Goal: Check status: Check status

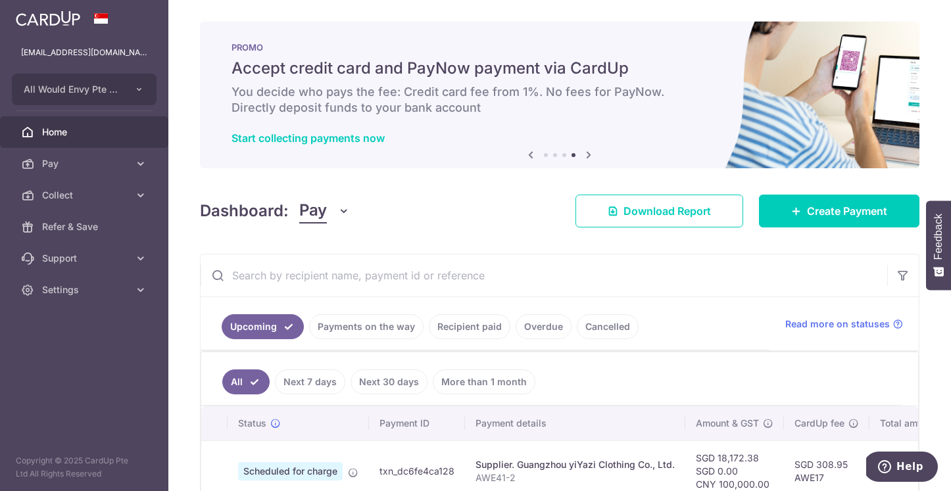
scroll to position [0, 216]
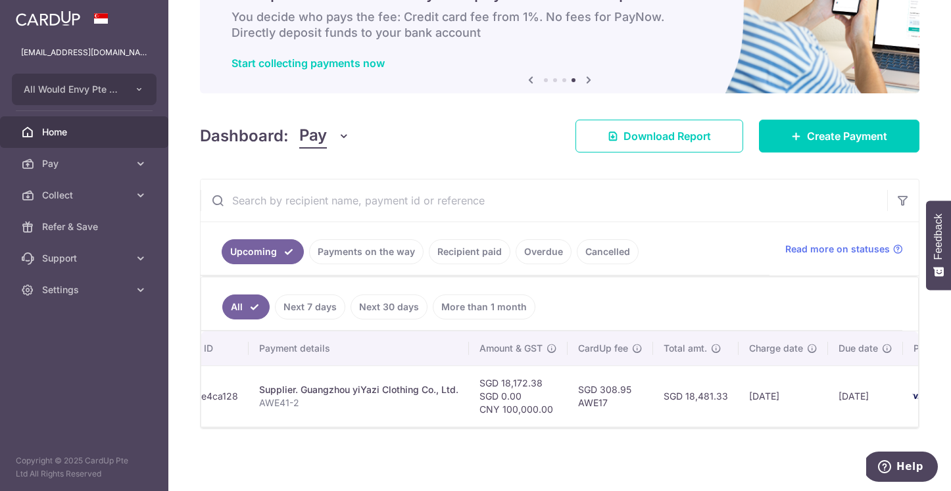
click at [620, 302] on ul "All Next 7 days Next 30 days More than 1 month" at bounding box center [551, 304] width 701 height 53
click at [363, 256] on link "Payments on the way" at bounding box center [366, 251] width 114 height 25
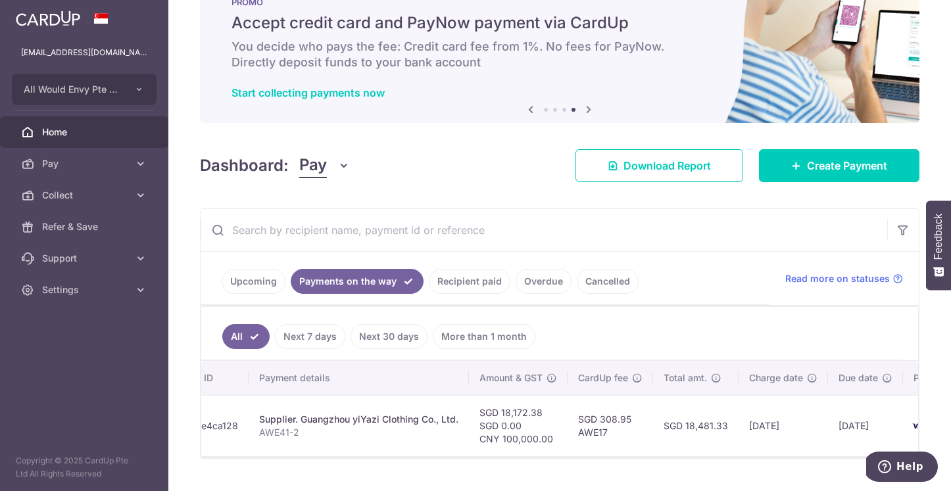
scroll to position [75, 0]
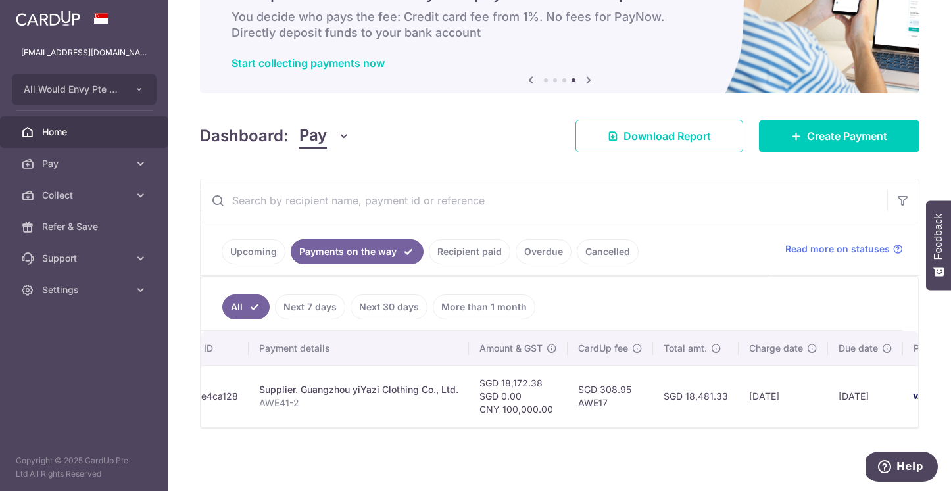
click at [270, 253] on link "Upcoming" at bounding box center [254, 251] width 64 height 25
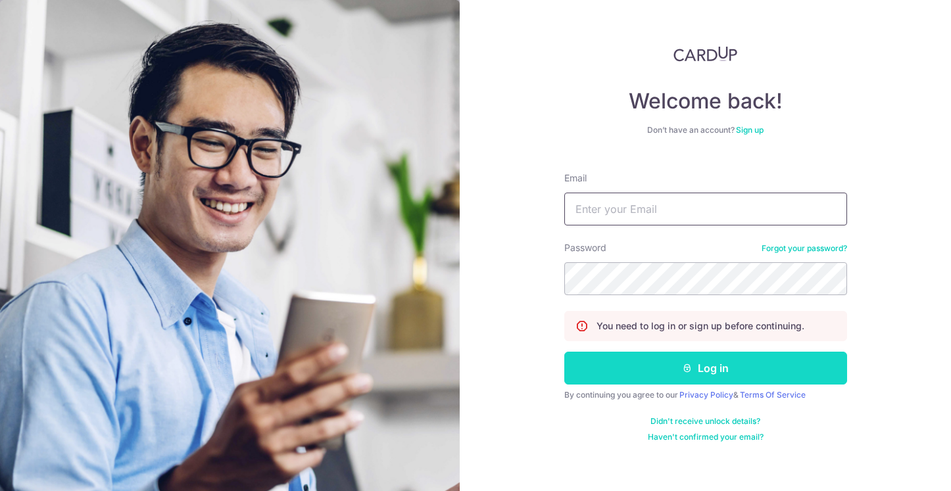
type input "[EMAIL_ADDRESS][DOMAIN_NAME]"
click at [640, 365] on button "Log in" at bounding box center [705, 368] width 283 height 33
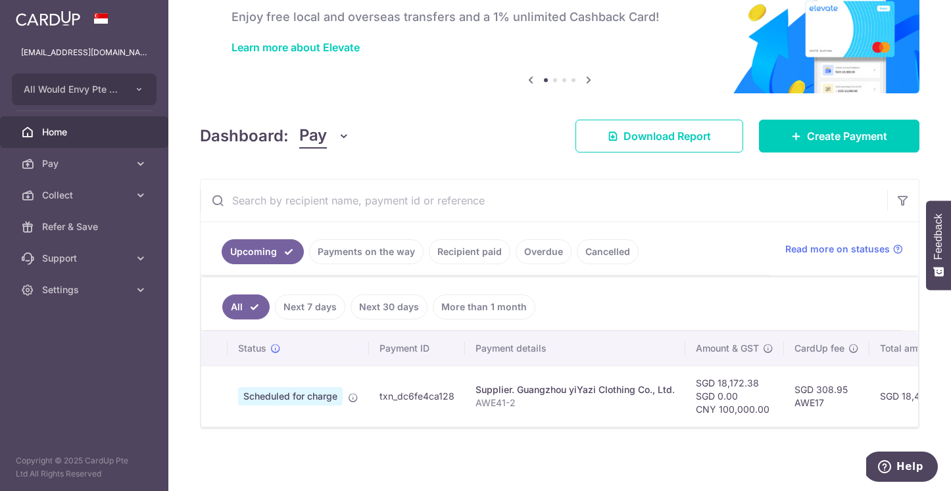
click at [377, 249] on link "Payments on the way" at bounding box center [366, 251] width 114 height 25
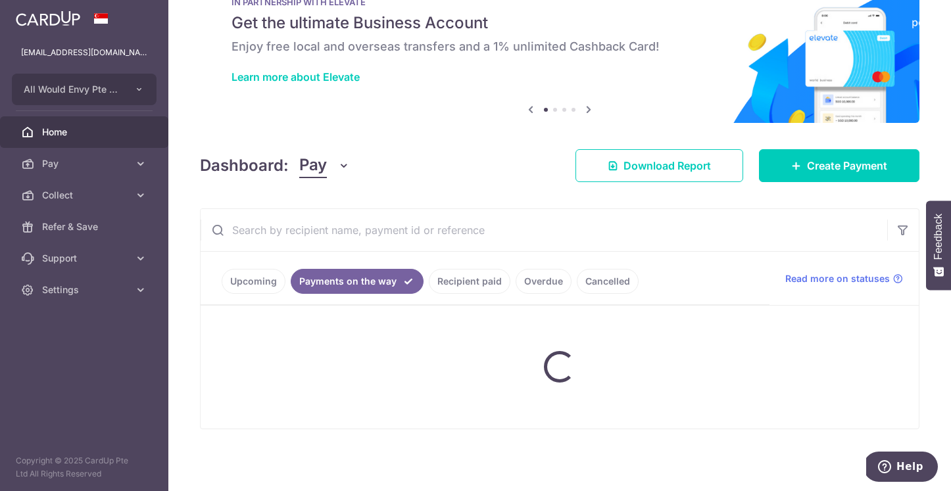
scroll to position [75, 0]
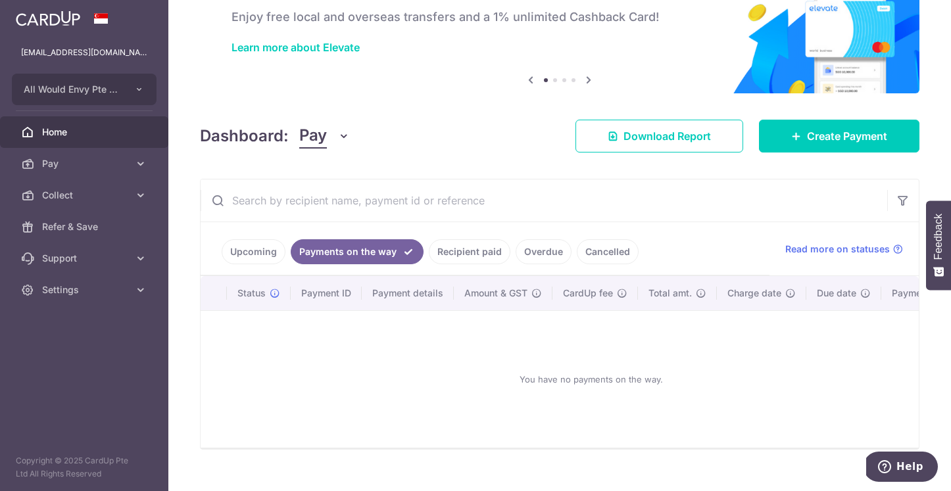
click at [264, 255] on link "Upcoming" at bounding box center [254, 251] width 64 height 25
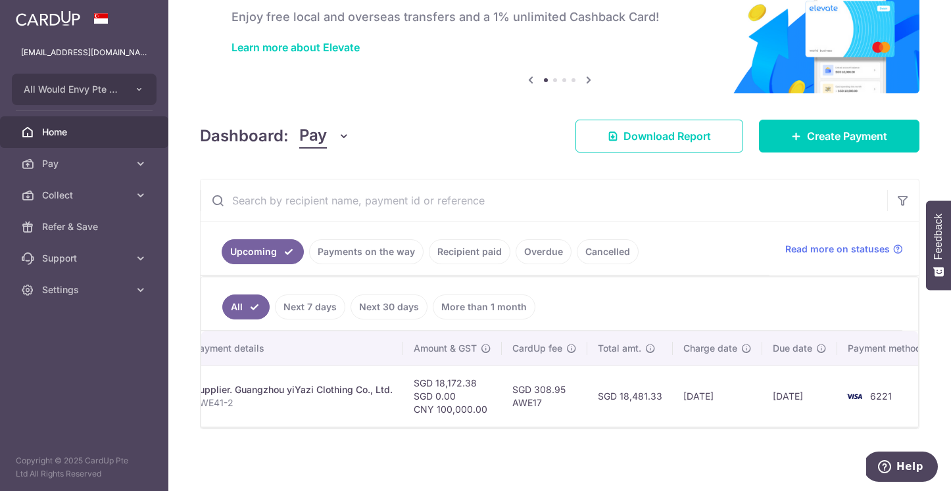
scroll to position [0, 289]
